Goal: Information Seeking & Learning: Learn about a topic

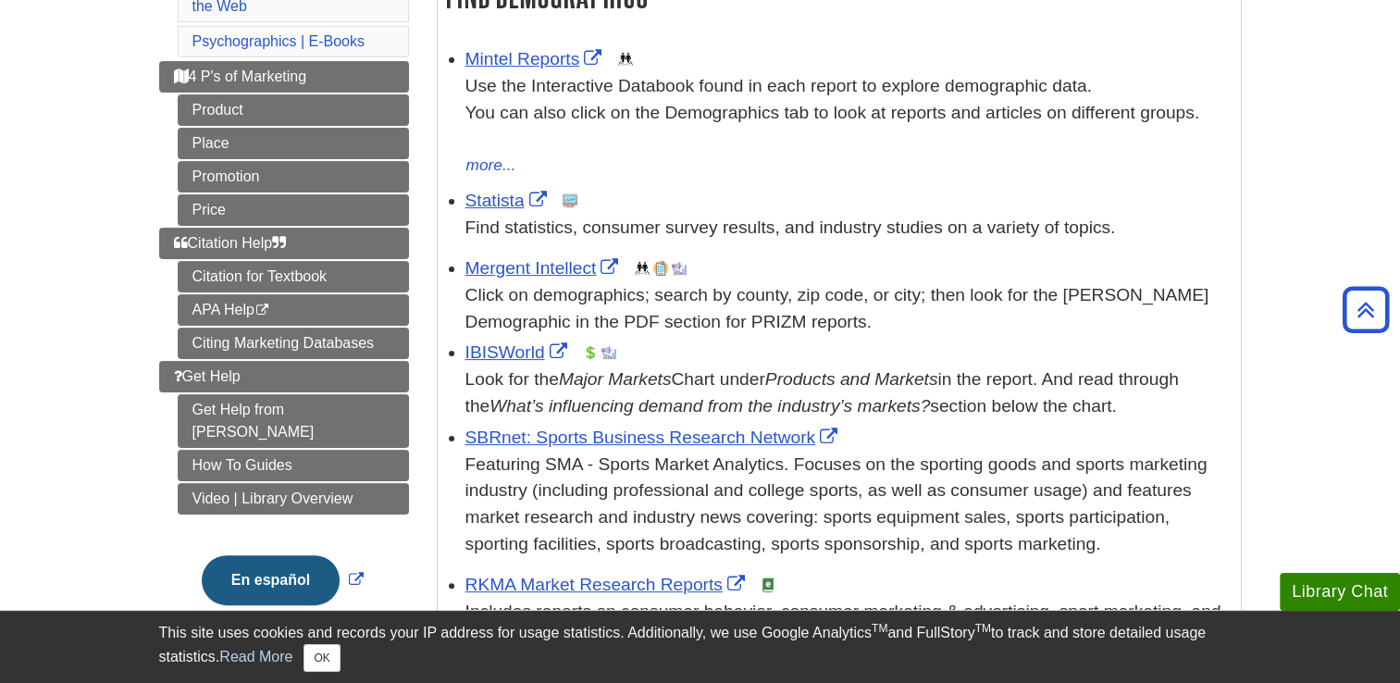
scroll to position [390, 0]
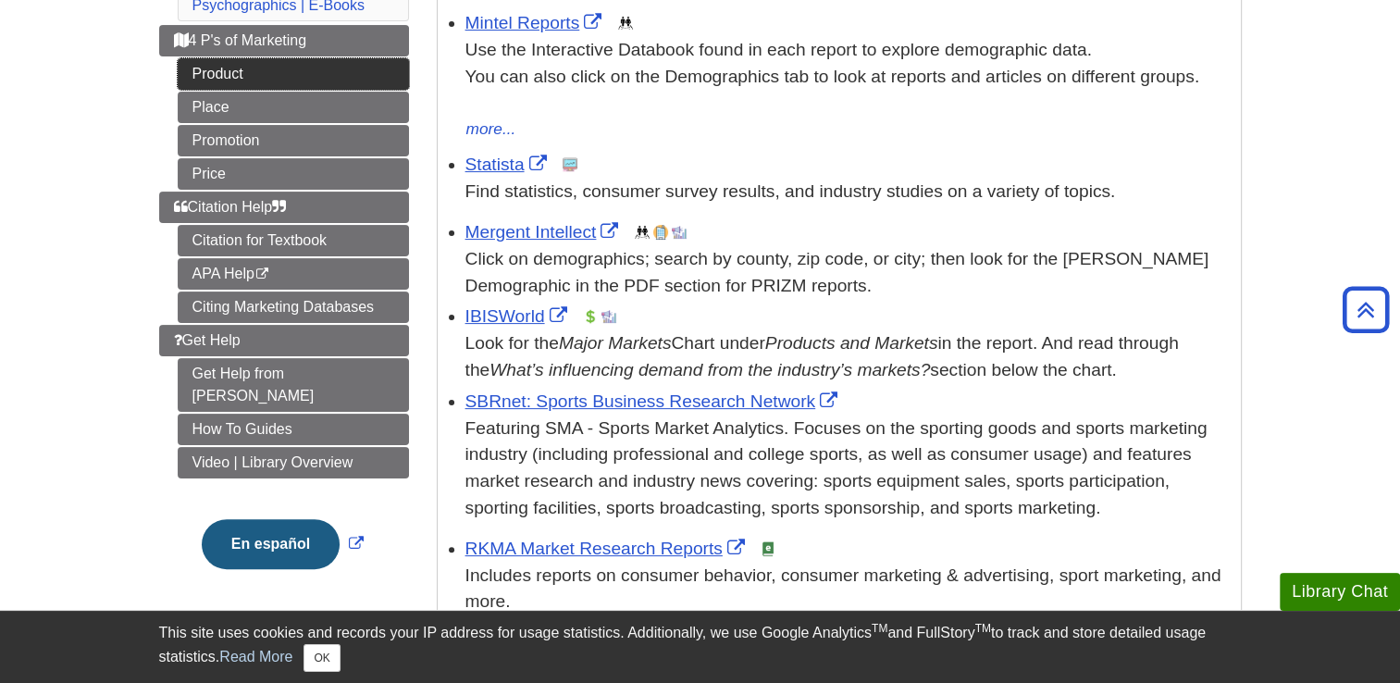
click at [235, 72] on link "Product" at bounding box center [293, 73] width 231 height 31
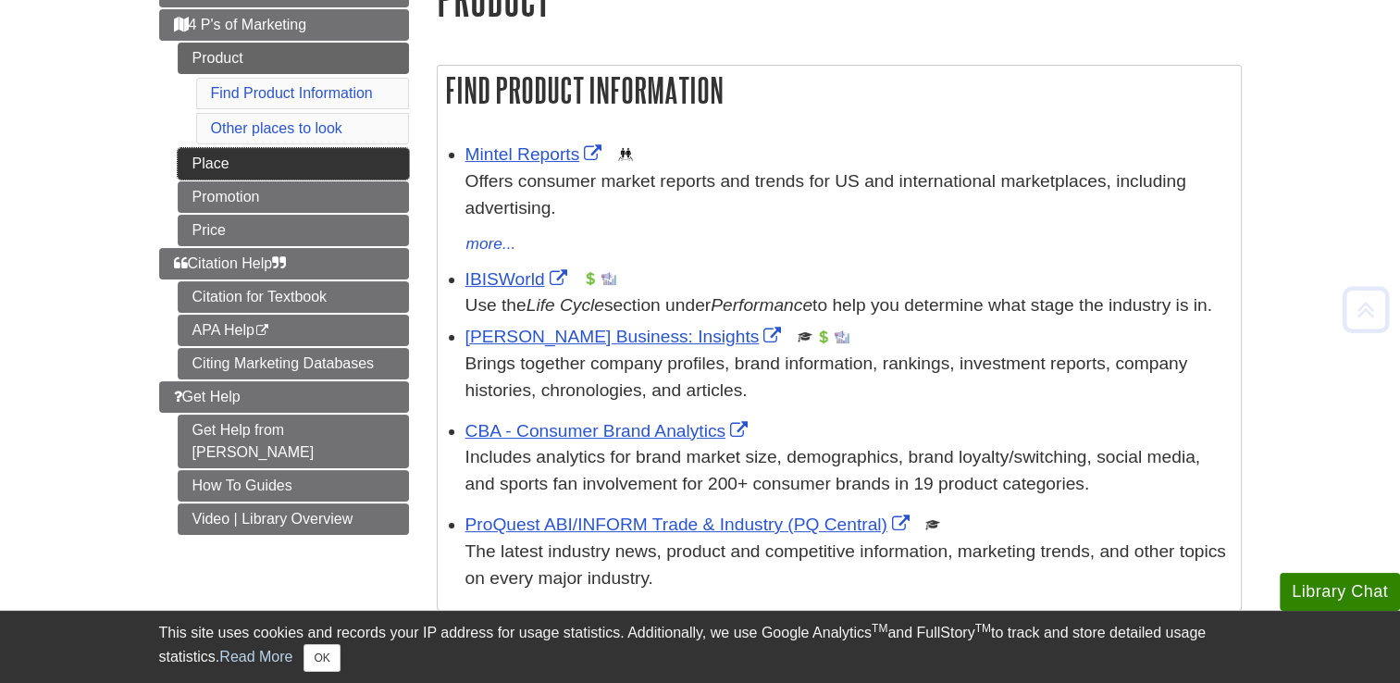
scroll to position [268, 0]
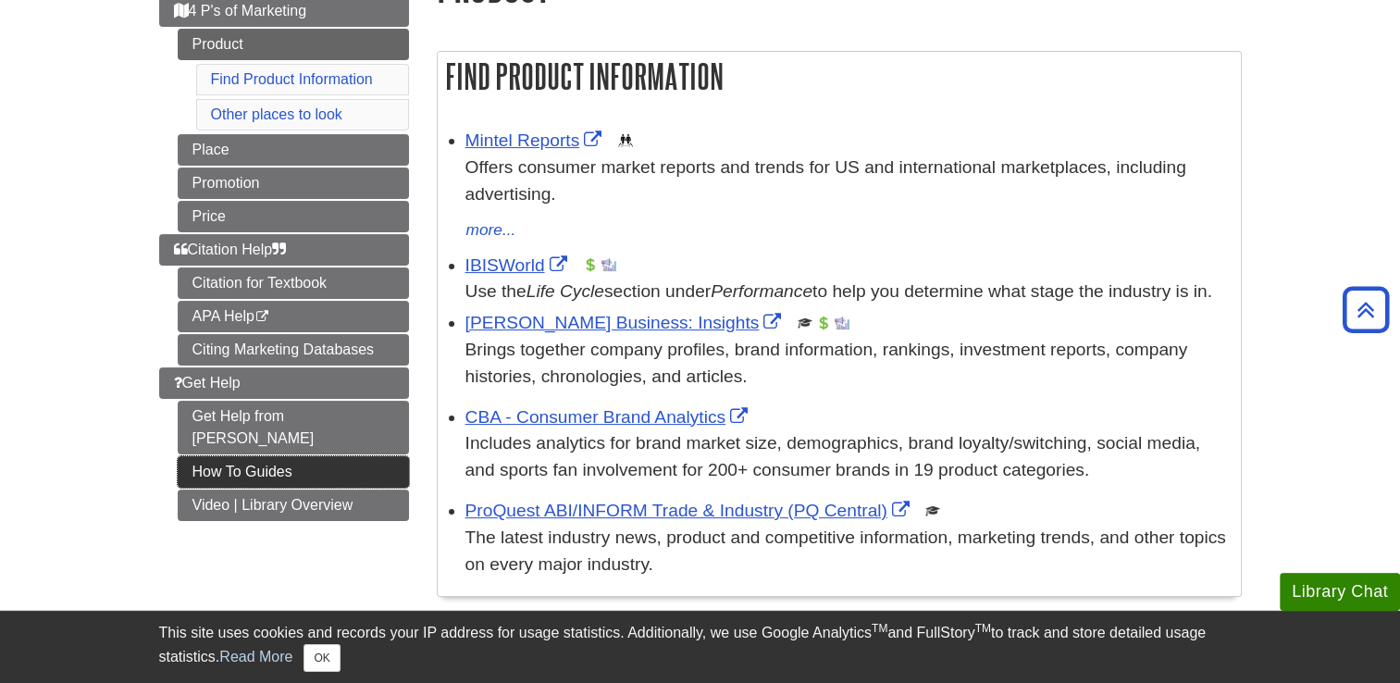
click at [240, 456] on link "How To Guides" at bounding box center [293, 471] width 231 height 31
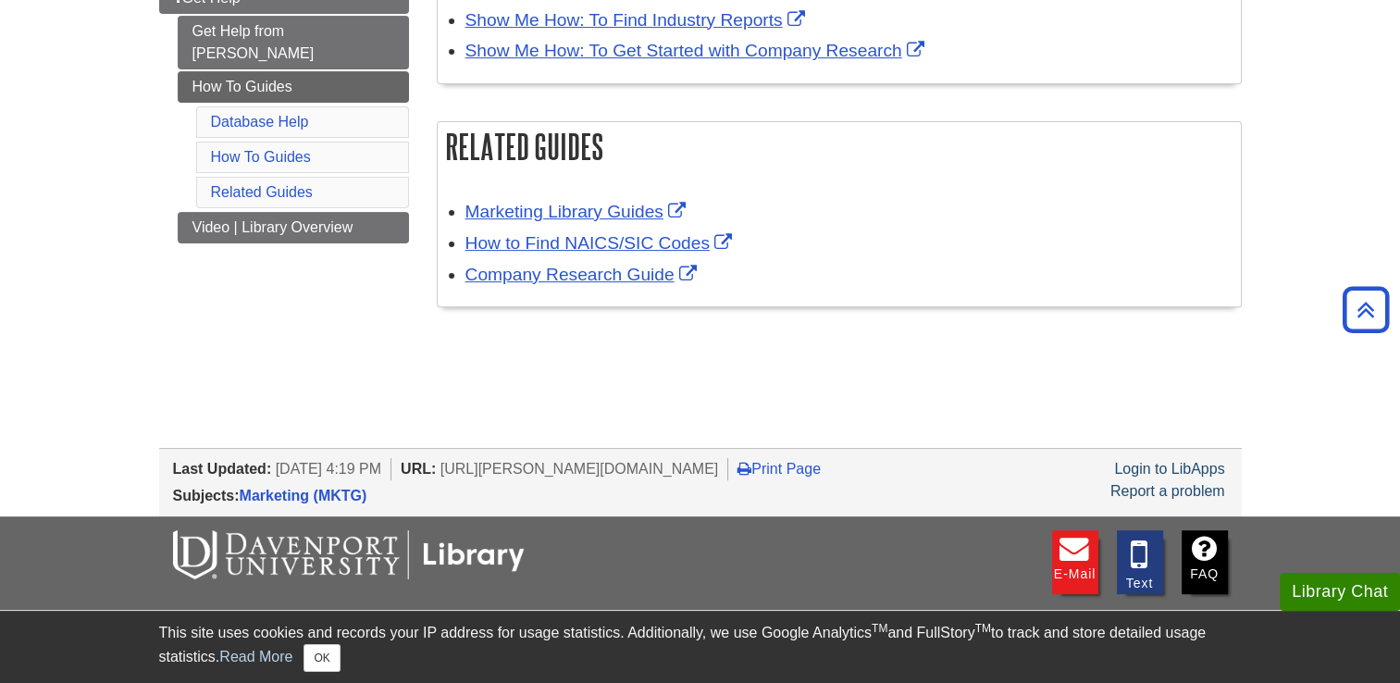
scroll to position [583, 0]
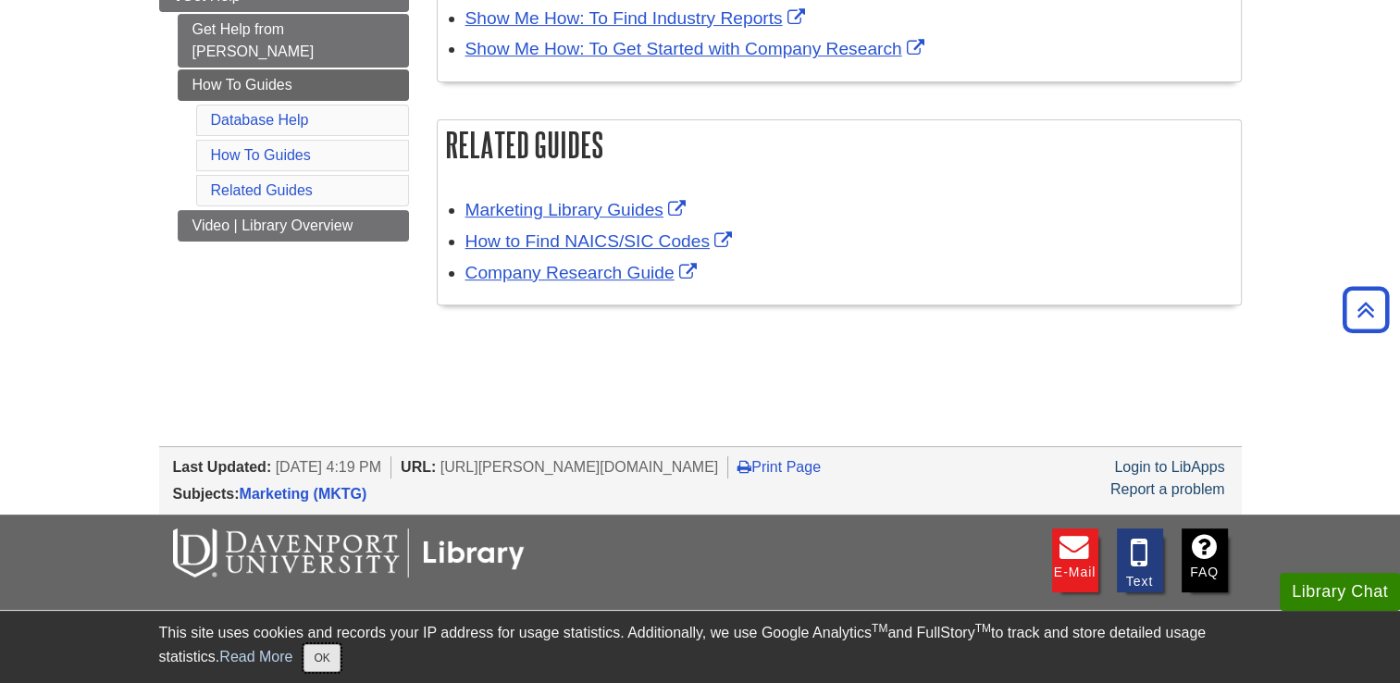
click at [340, 657] on button "OK" at bounding box center [321, 658] width 36 height 28
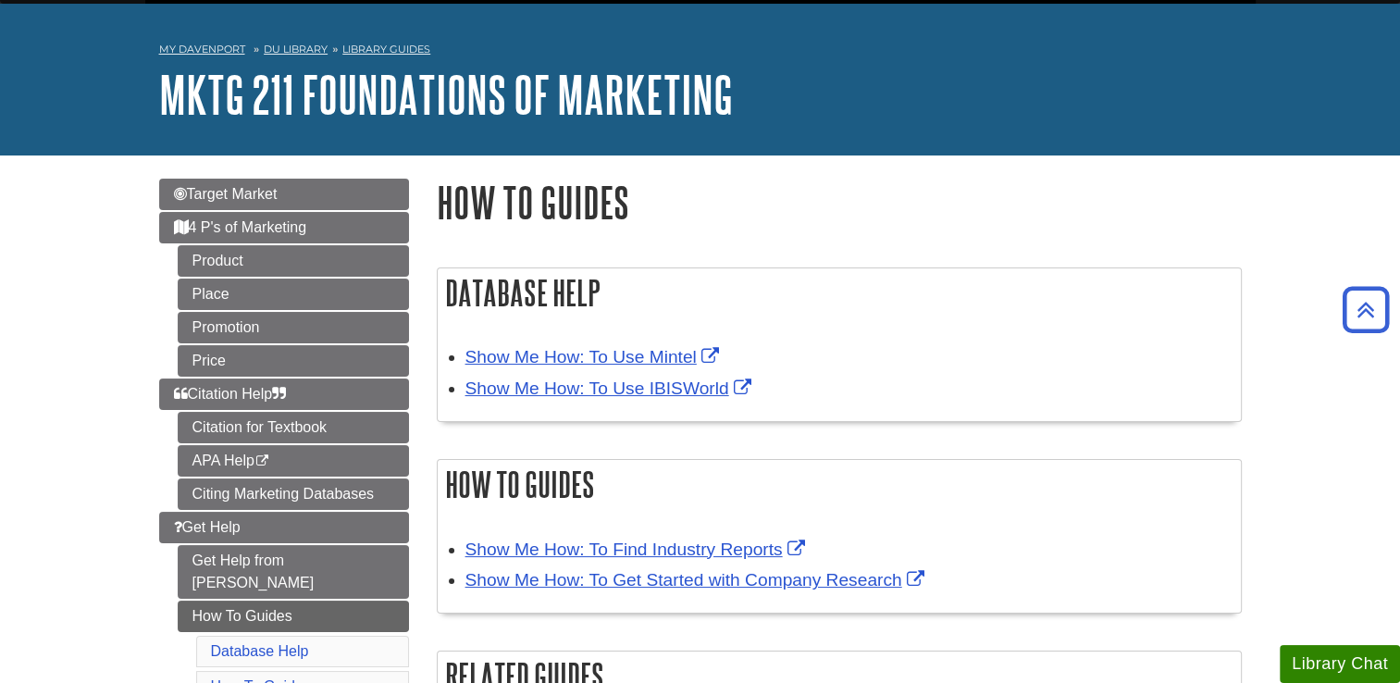
scroll to position [0, 0]
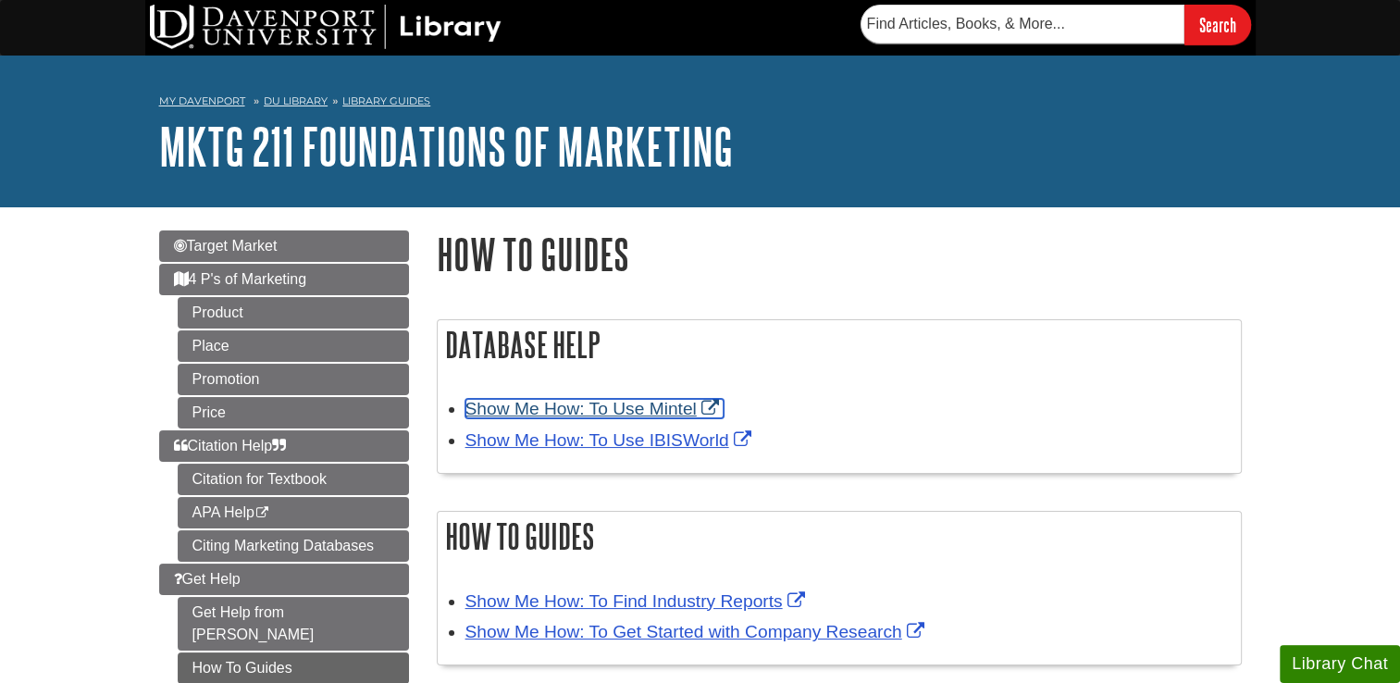
click at [632, 412] on link "Show Me How: To Use Mintel" at bounding box center [594, 408] width 258 height 19
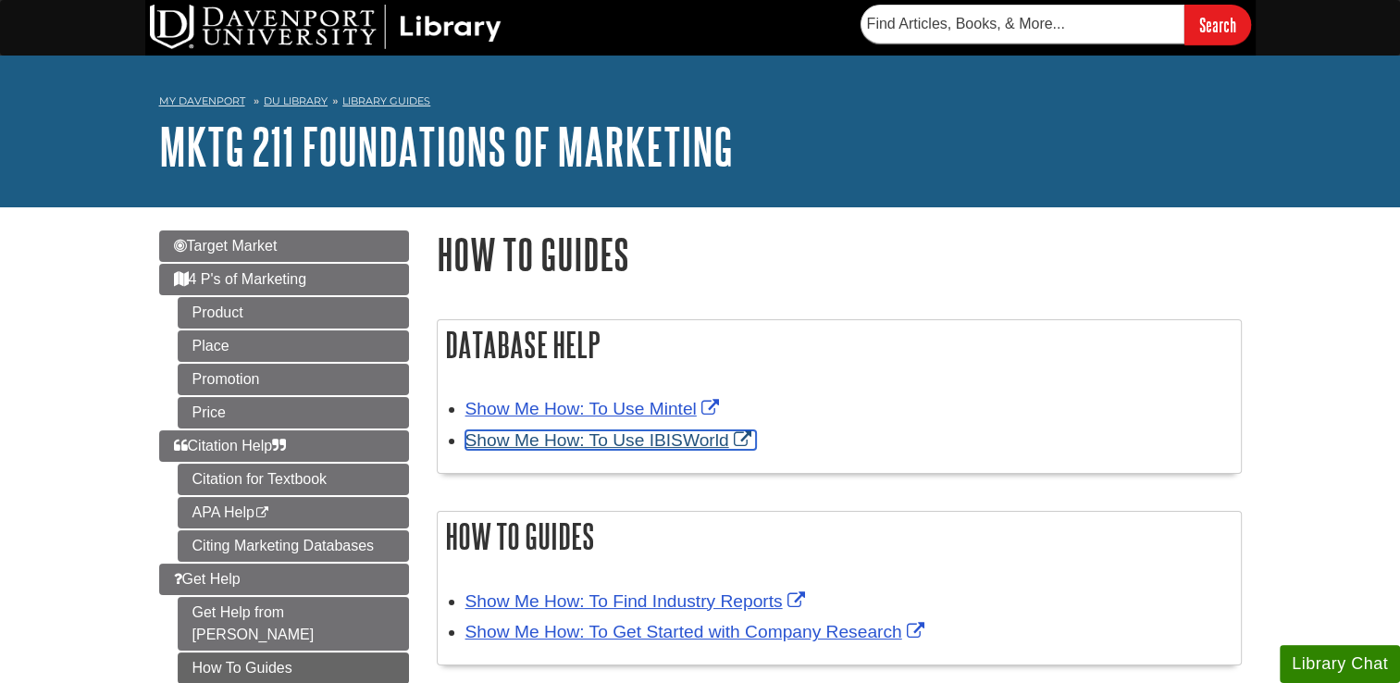
click at [741, 442] on link "Show Me How: To Use IBISWorld" at bounding box center [610, 439] width 290 height 19
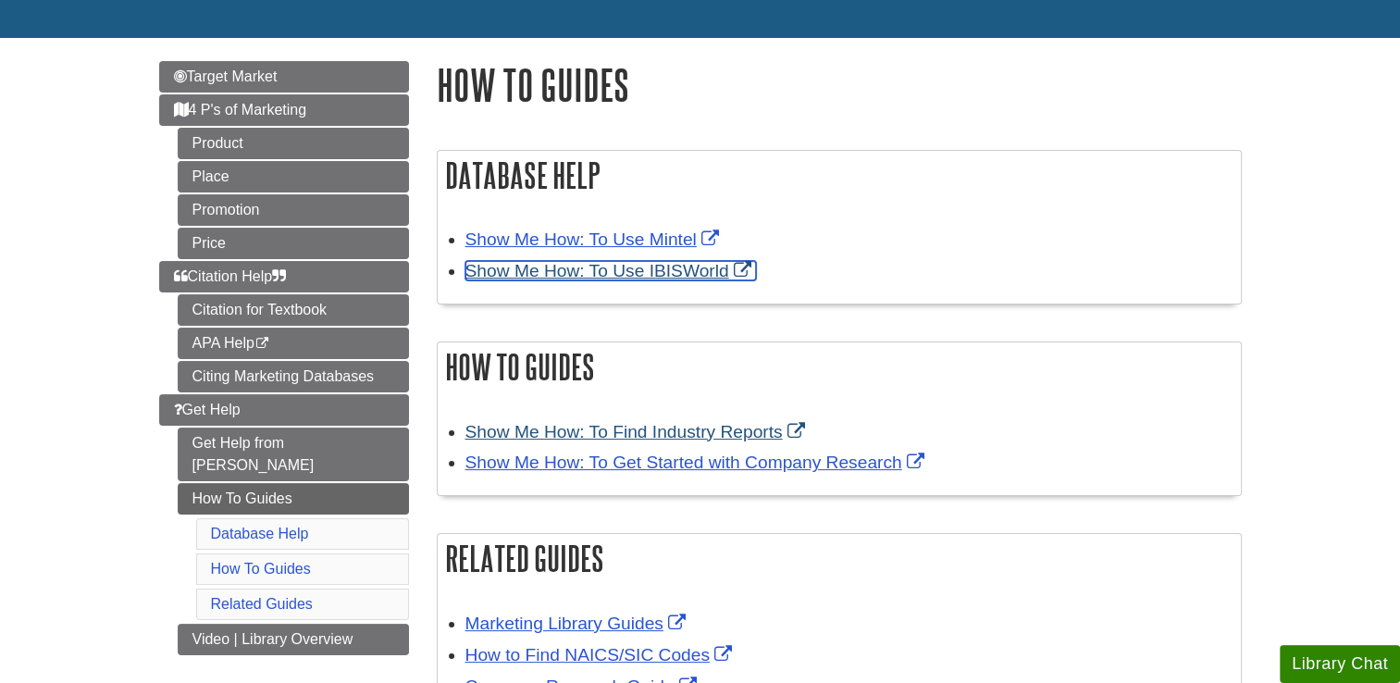
scroll to position [174, 0]
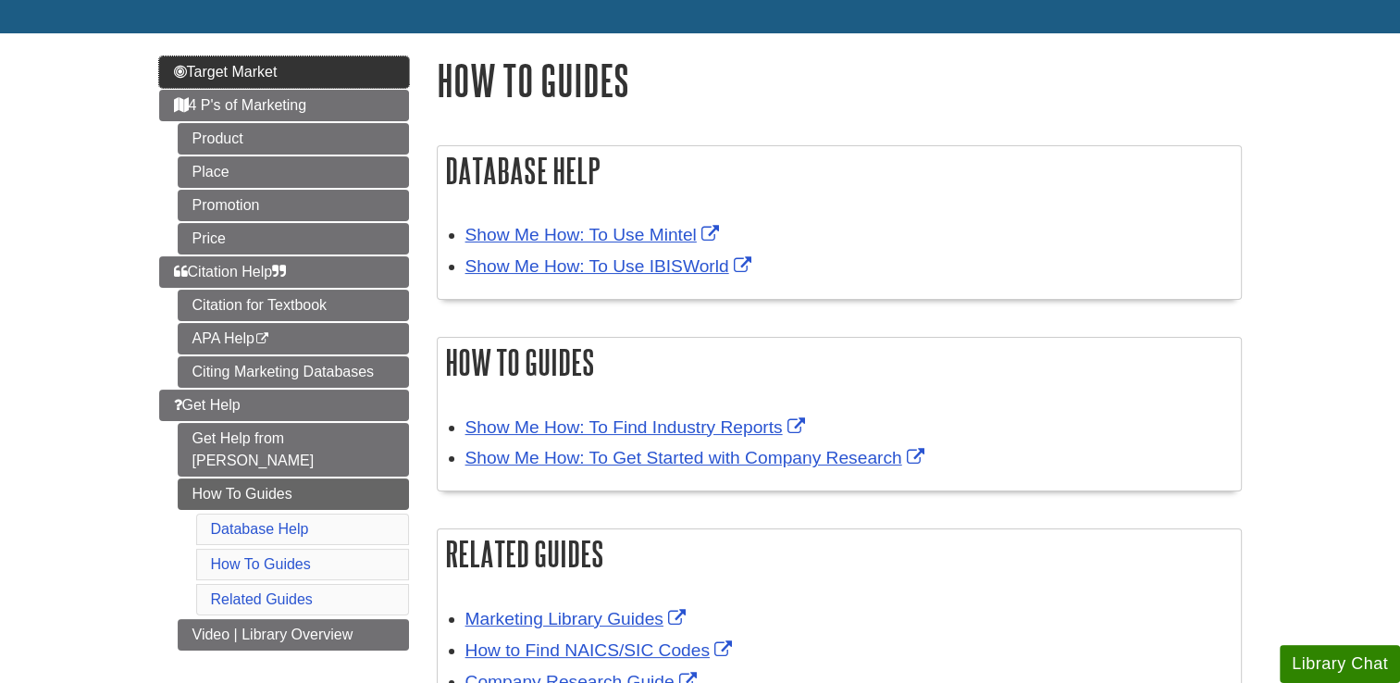
click at [324, 74] on link "Target Market" at bounding box center [284, 71] width 250 height 31
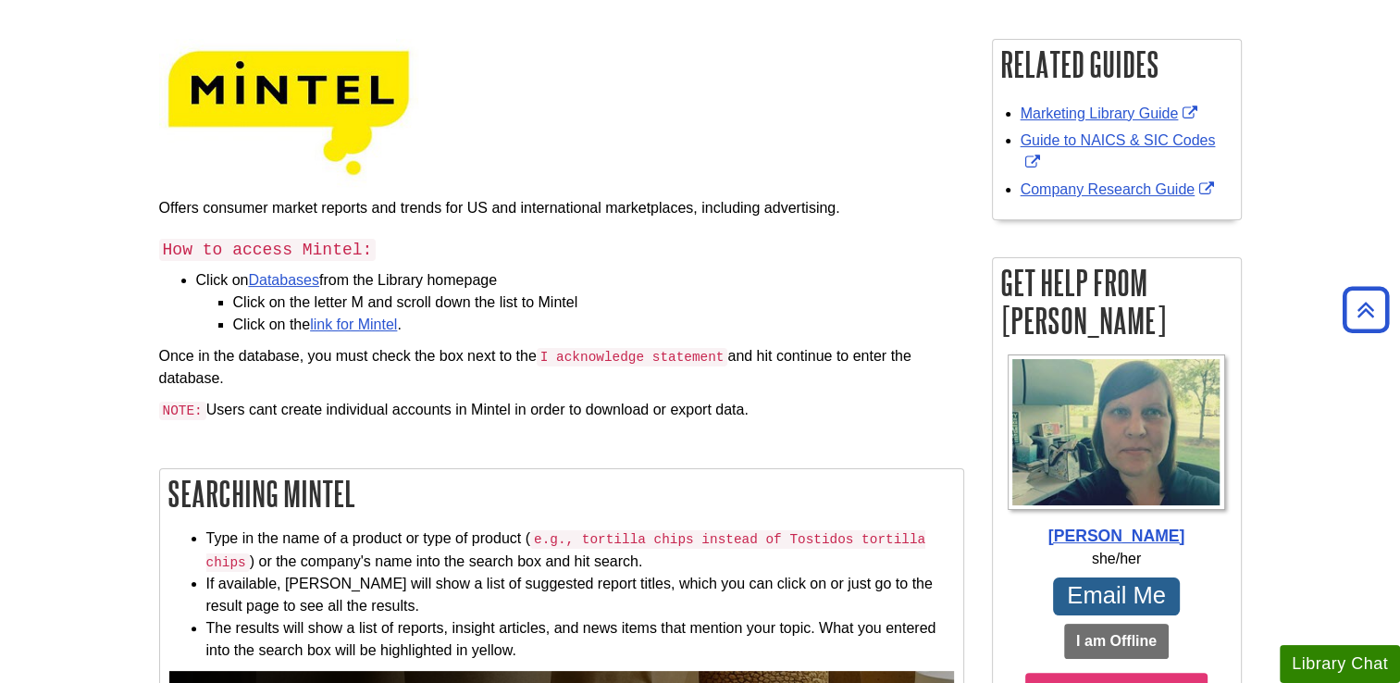
scroll to position [252, 0]
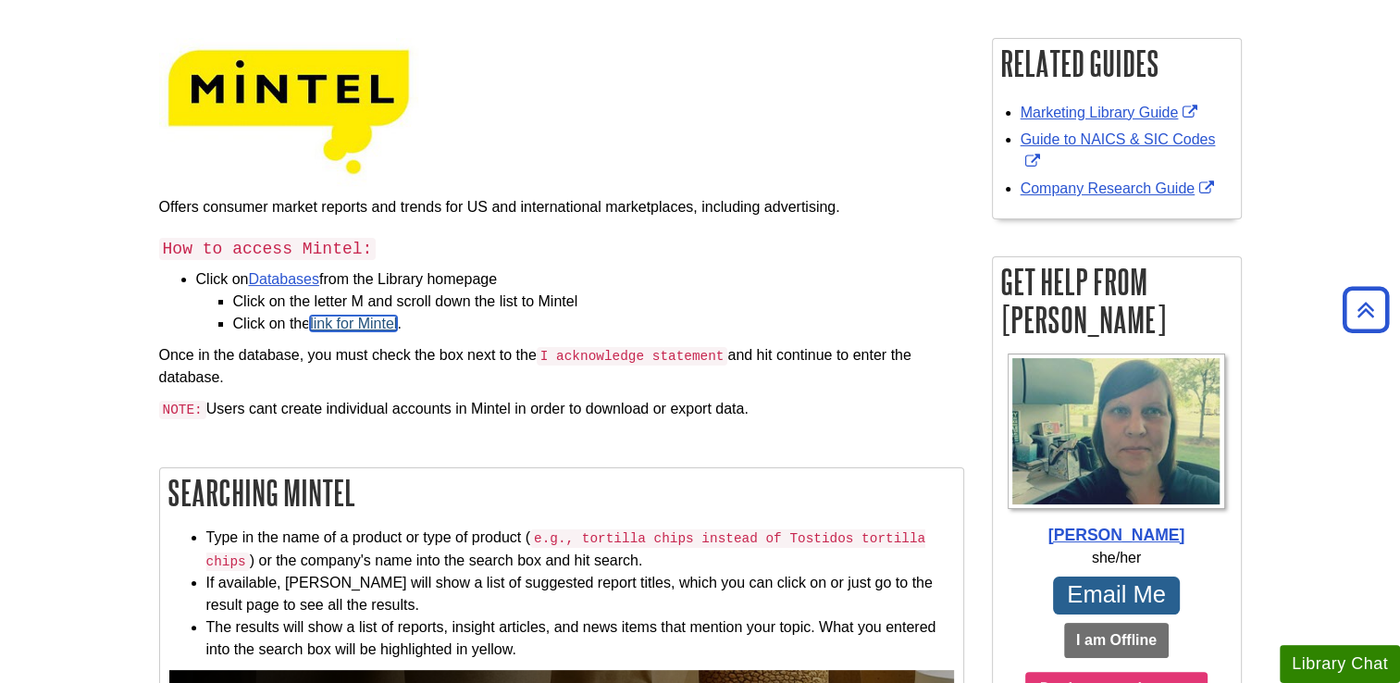
click at [358, 320] on link "link for Mintel" at bounding box center [353, 323] width 87 height 16
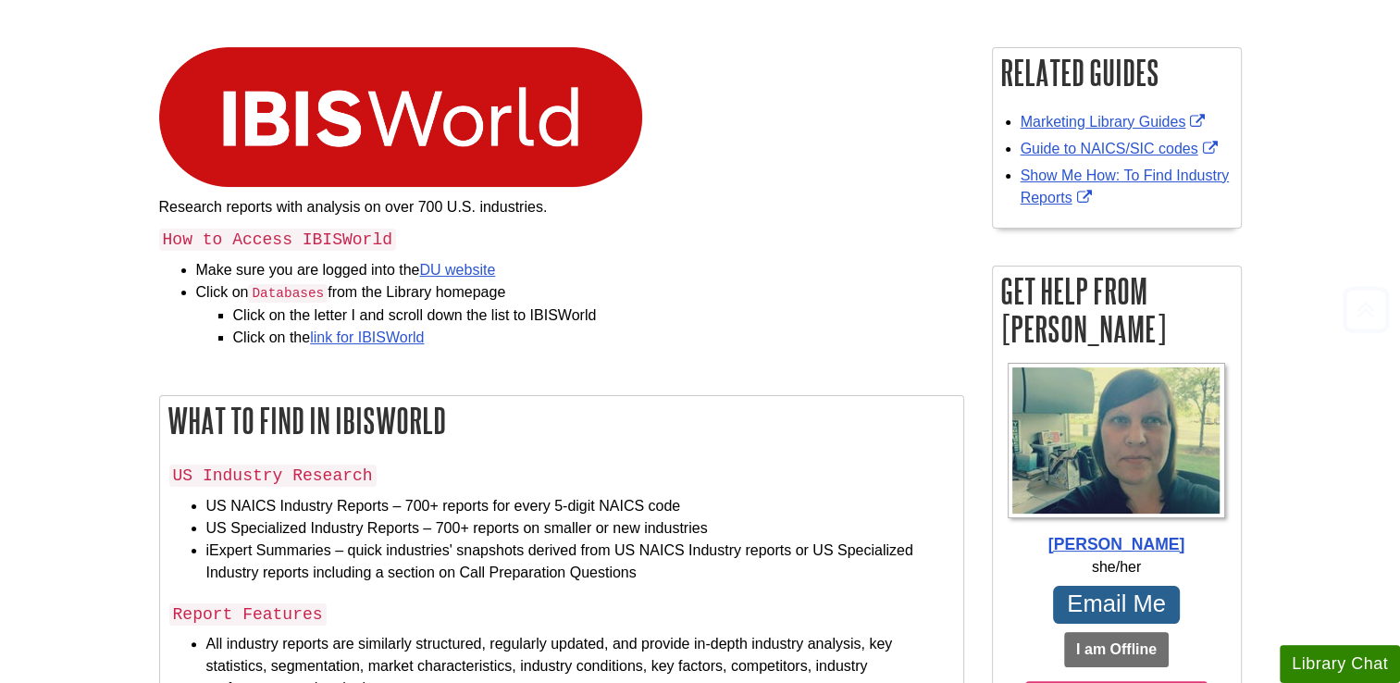
scroll to position [259, 0]
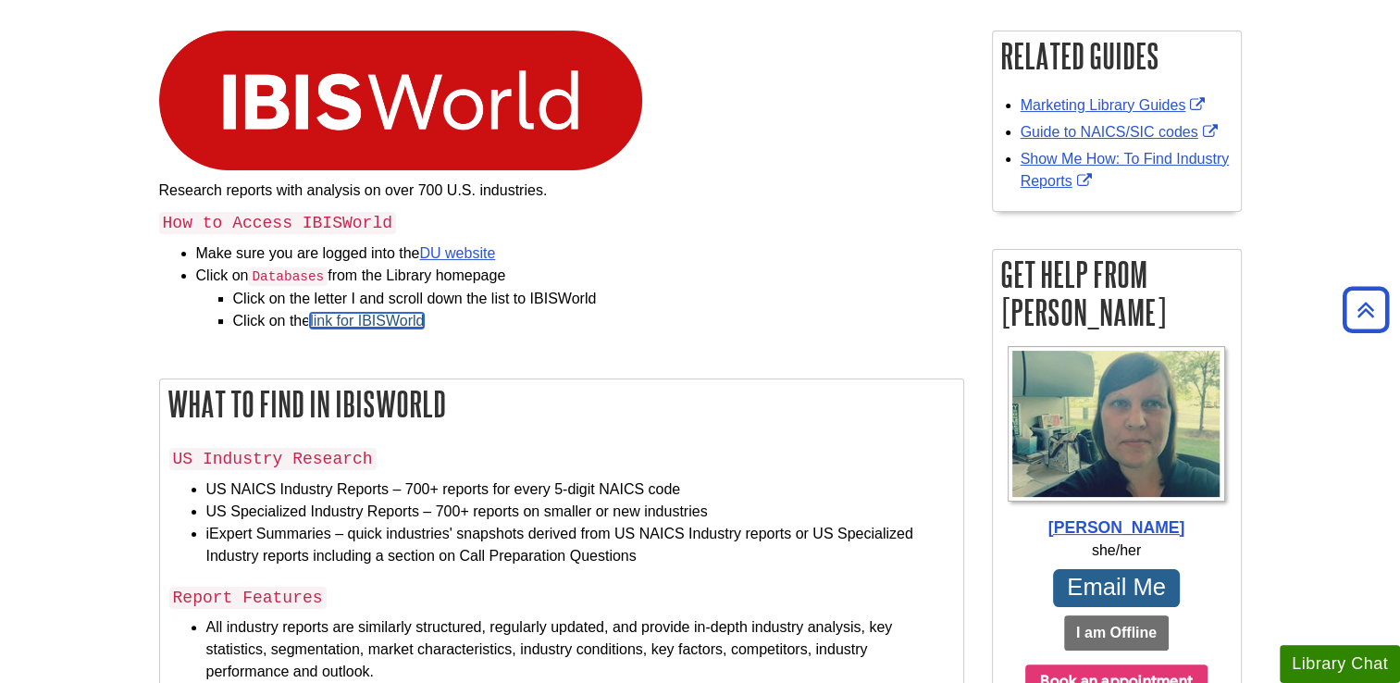
click at [385, 320] on link "link for IBISWorld" at bounding box center [367, 321] width 114 height 16
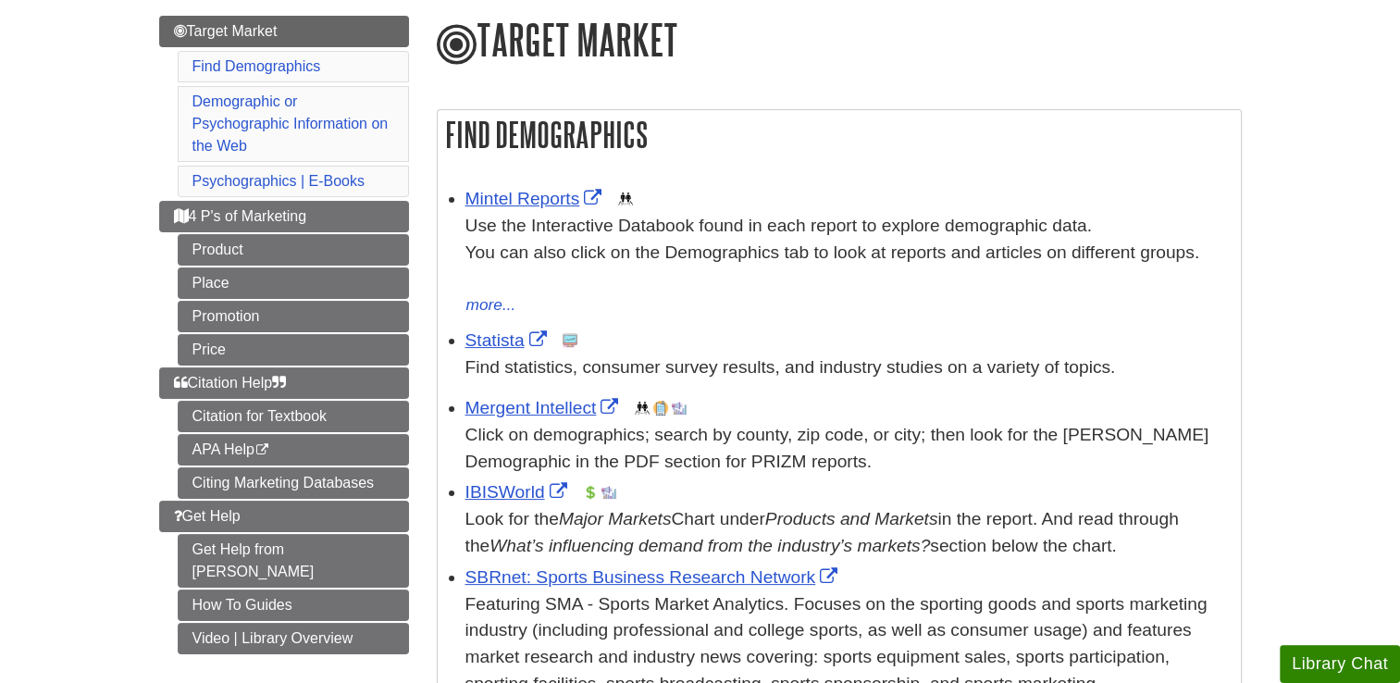
scroll to position [229, 0]
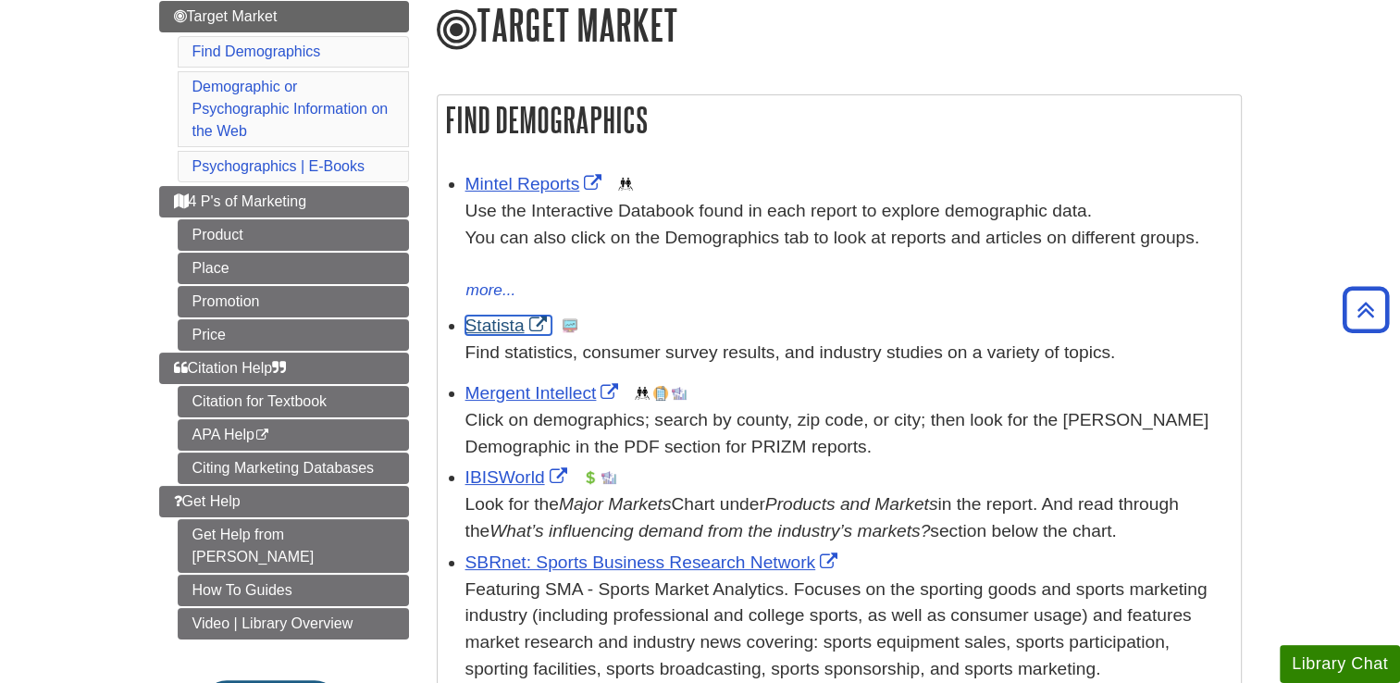
click at [537, 324] on link "Statista" at bounding box center [508, 324] width 86 height 19
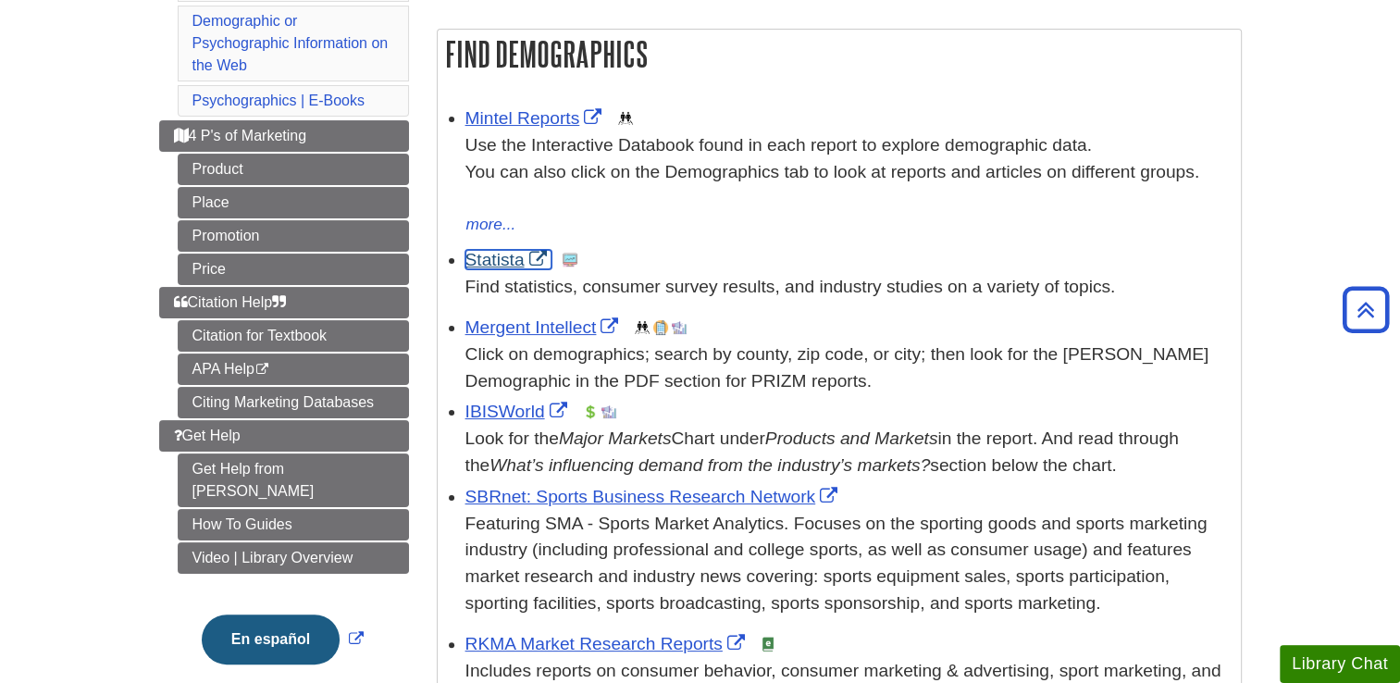
scroll to position [296, 0]
